Goal: Transaction & Acquisition: Purchase product/service

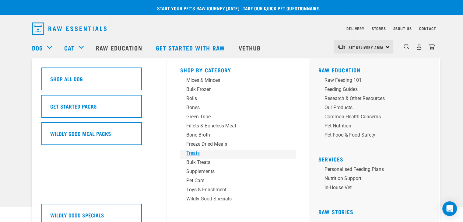
click at [195, 156] on div "Treats" at bounding box center [233, 153] width 95 height 7
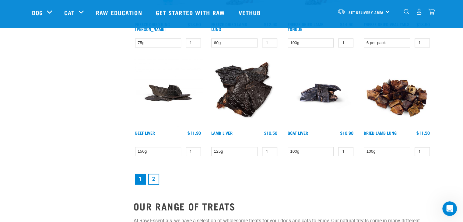
scroll to position [822, 0]
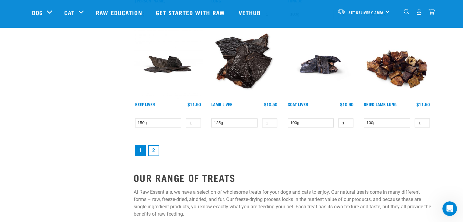
click at [154, 150] on link "2" at bounding box center [153, 150] width 11 height 11
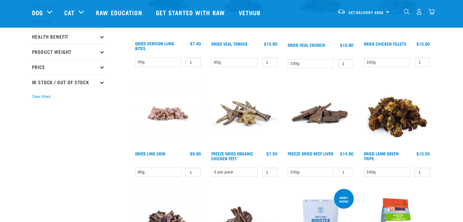
scroll to position [121, 0]
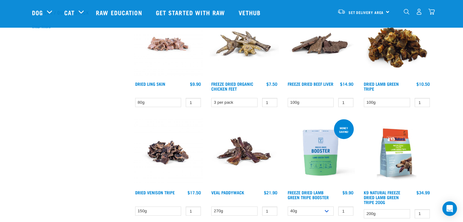
scroll to position [160, 0]
